Goal: Browse casually: Explore the website without a specific task or goal

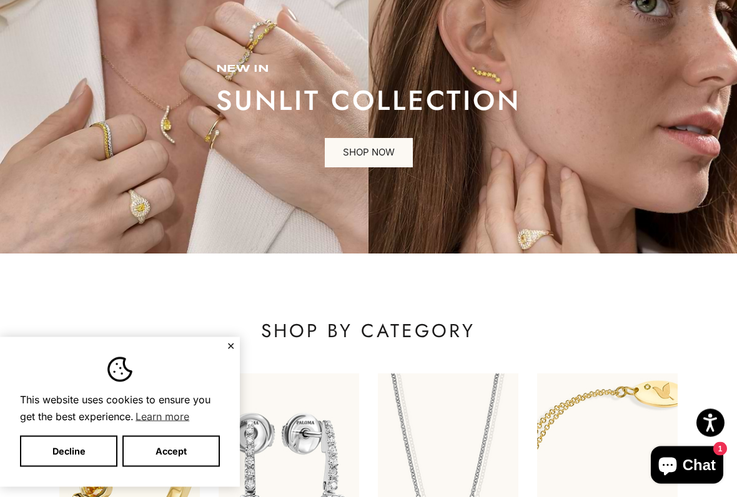
scroll to position [99, 0]
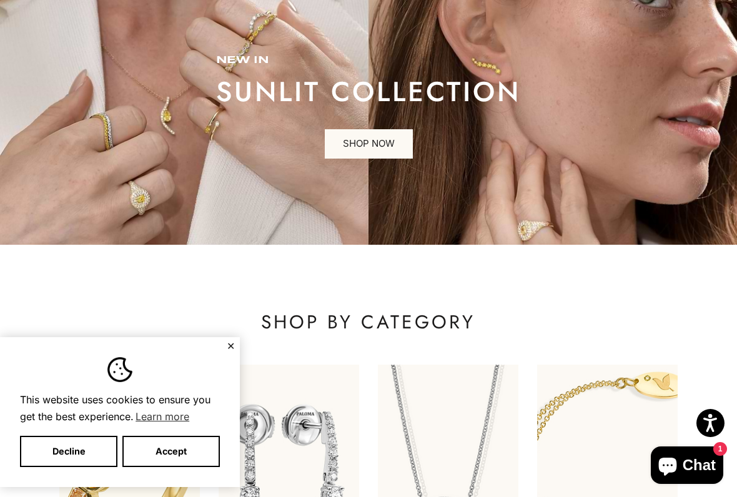
click at [71, 404] on button "Decline" at bounding box center [68, 451] width 97 height 31
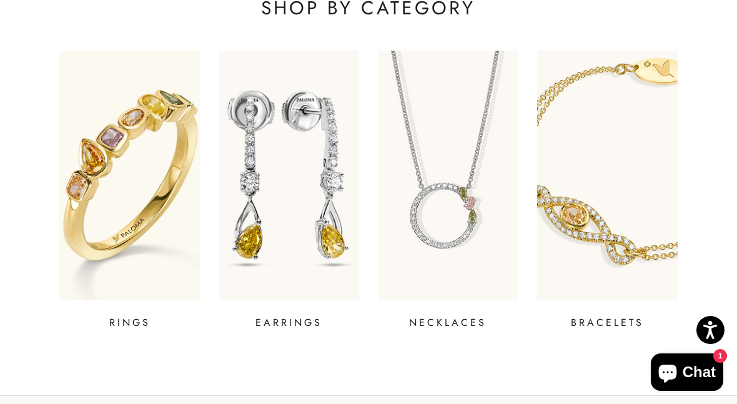
scroll to position [413, 0]
click at [131, 173] on img at bounding box center [129, 176] width 141 height 250
click at [275, 218] on img at bounding box center [289, 176] width 141 height 250
click at [443, 227] on img at bounding box center [448, 176] width 141 height 250
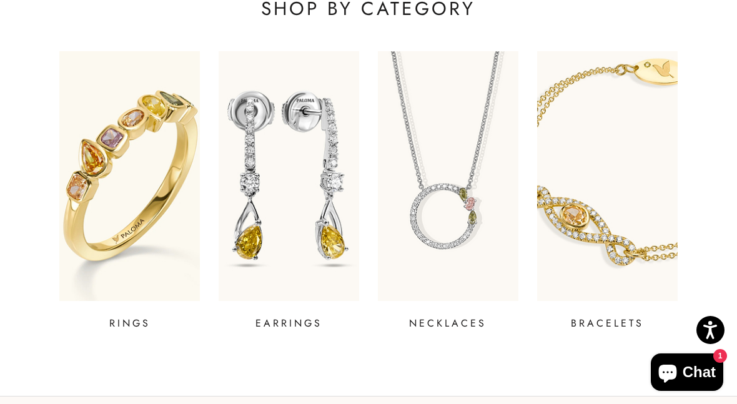
click at [590, 224] on img at bounding box center [607, 176] width 141 height 250
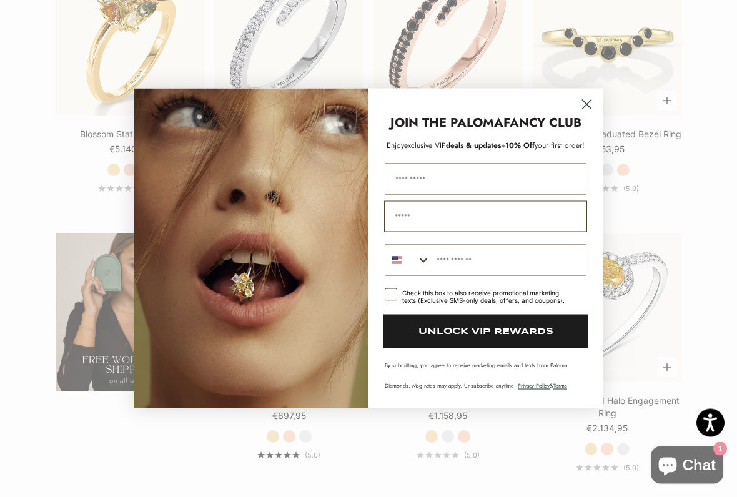
scroll to position [1791, 0]
click at [592, 97] on circle "Close dialog" at bounding box center [587, 104] width 21 height 21
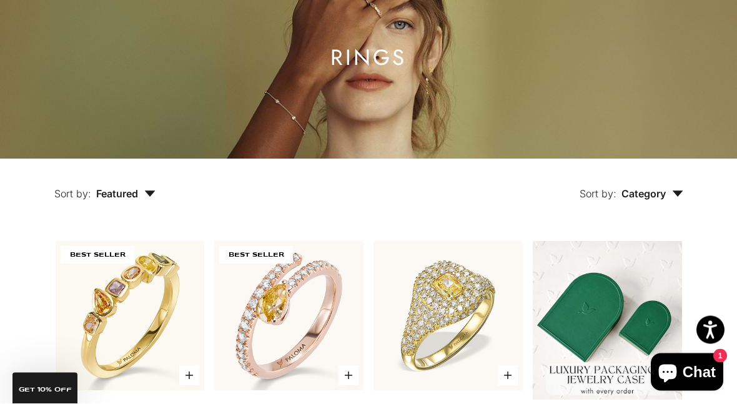
scroll to position [0, 0]
